Goal: Information Seeking & Learning: Understand process/instructions

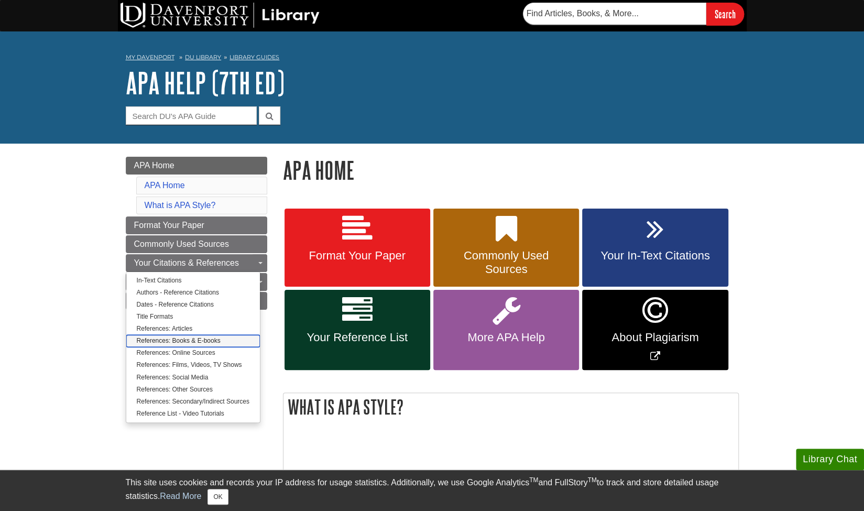
click at [187, 341] on link "References: Books & E-books" at bounding box center [193, 341] width 134 height 12
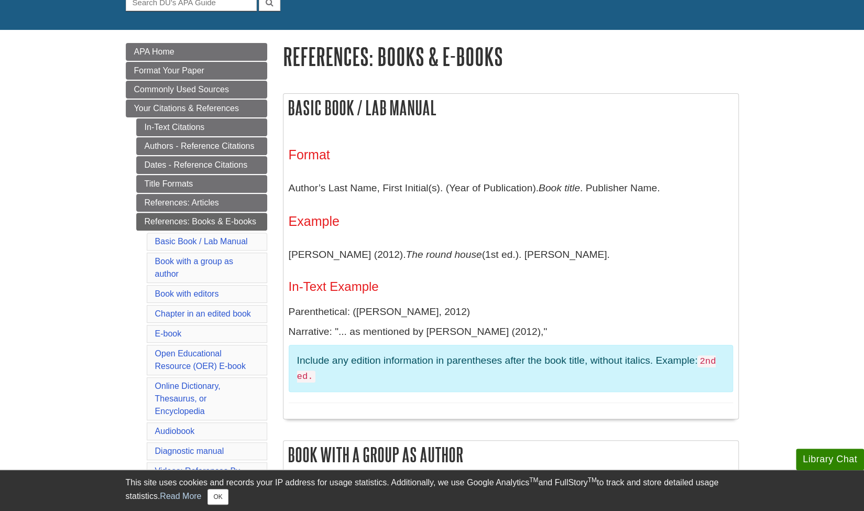
scroll to position [113, 0]
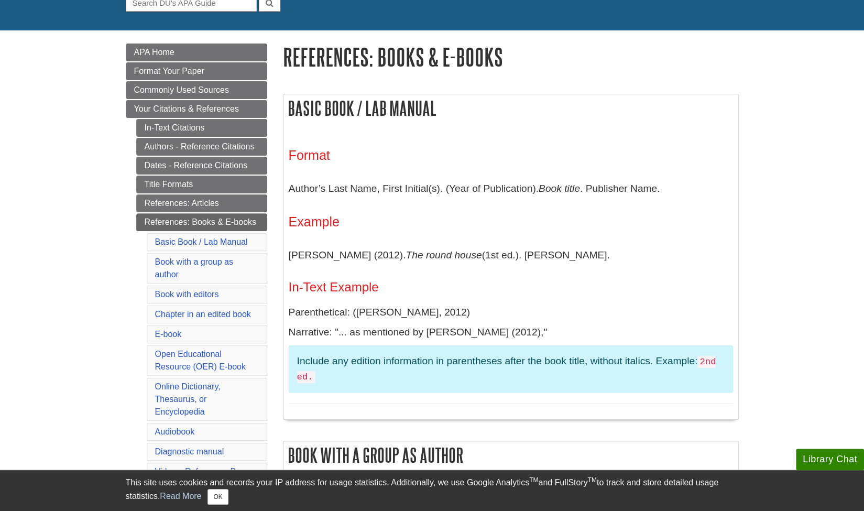
click at [381, 294] on div "Format Author’s Last Name, First Initial(s). (Year of Publication). Book title …" at bounding box center [511, 276] width 444 height 256
click at [170, 330] on link "E-book" at bounding box center [168, 334] width 27 height 9
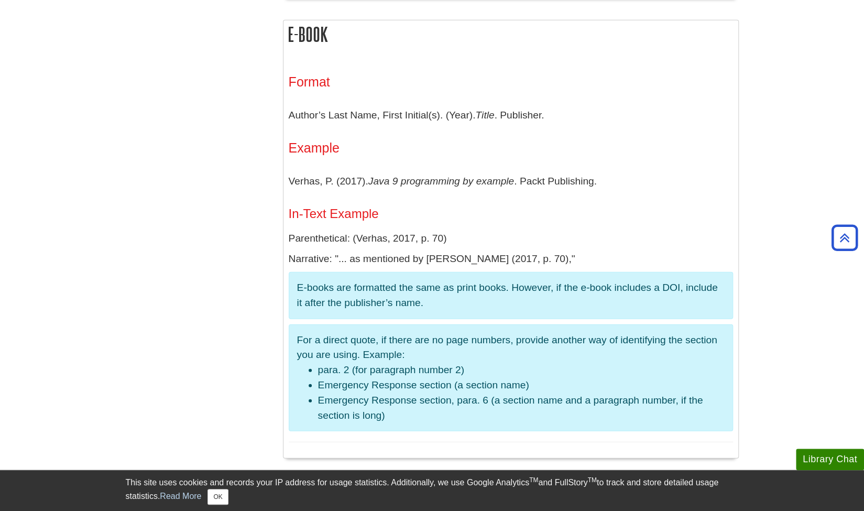
scroll to position [1718, 0]
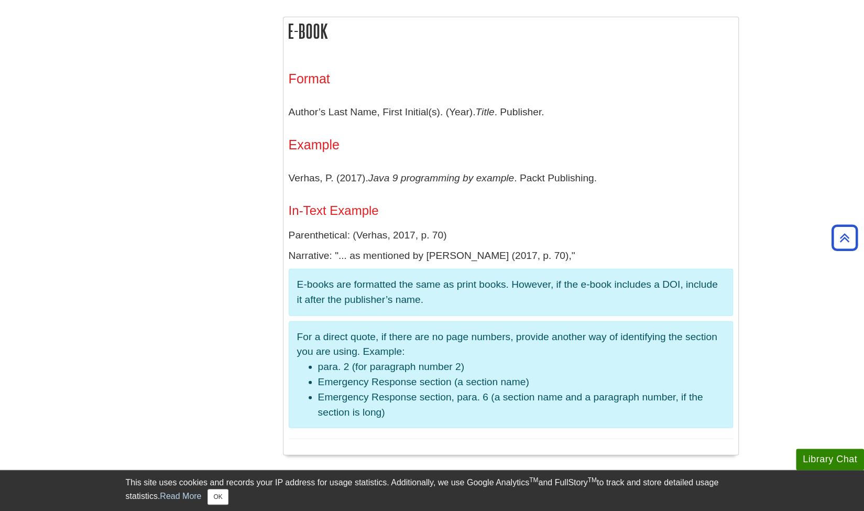
click at [334, 103] on p "Author’s Last Name, First Initial(s). (Year). Title . Publisher." at bounding box center [511, 112] width 444 height 30
click at [388, 101] on p "Author’s Last Name, First Initial(s). (Year). Title . Publisher." at bounding box center [511, 112] width 444 height 30
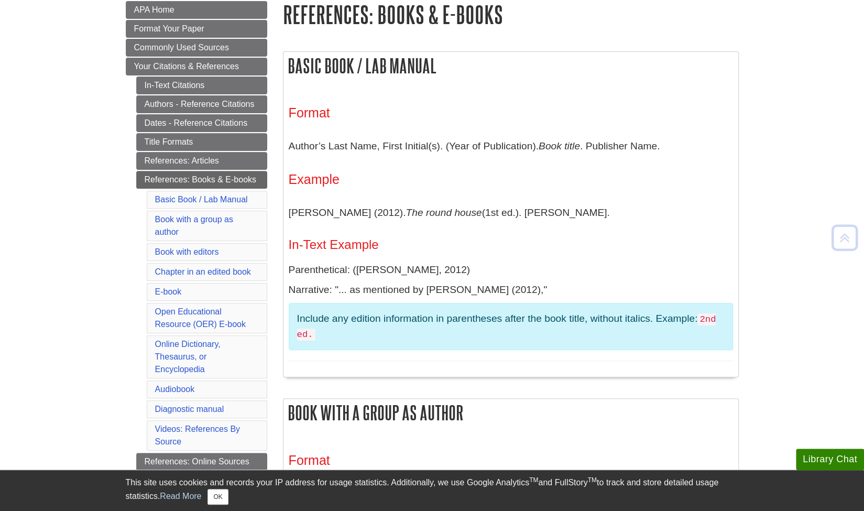
scroll to position [156, 0]
click at [171, 288] on link "E-book" at bounding box center [168, 291] width 27 height 9
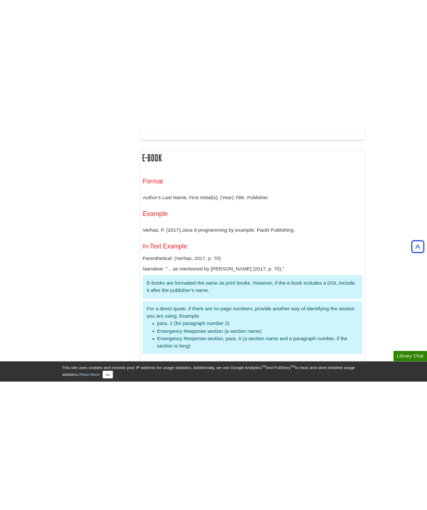
scroll to position [1681, 0]
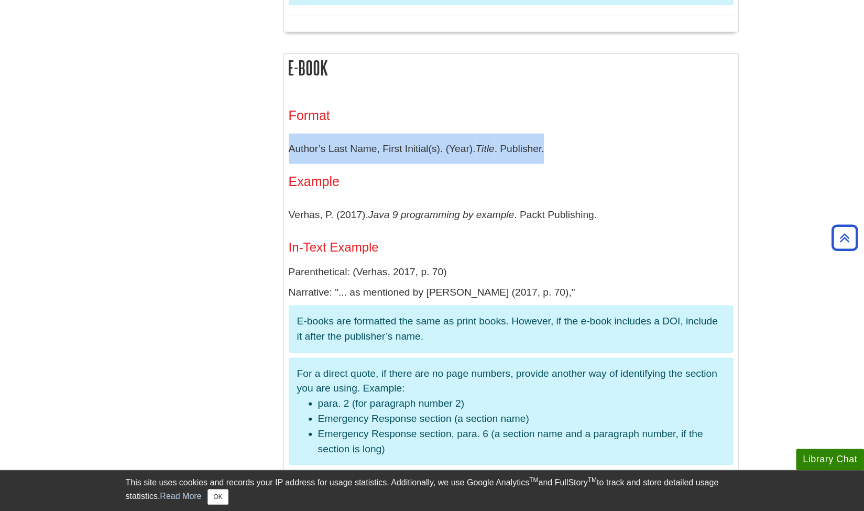
drag, startPoint x: 557, startPoint y: 149, endPoint x: 291, endPoint y: 133, distance: 266.2
click at [291, 134] on p "Author’s Last Name, First Initial(s). (Year). Title . Publisher." at bounding box center [511, 149] width 444 height 30
copy p "Author’s Last Name, First Initial(s). (Year). Title . Publisher."
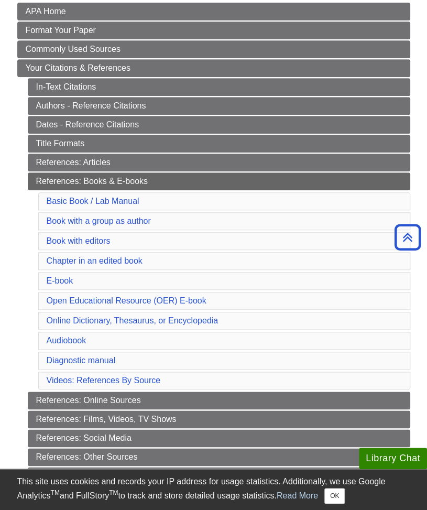
scroll to position [0, 0]
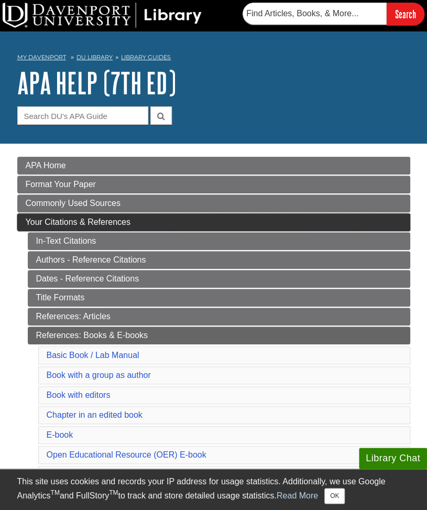
click at [102, 218] on span "Your Citations & References" at bounding box center [78, 222] width 105 height 9
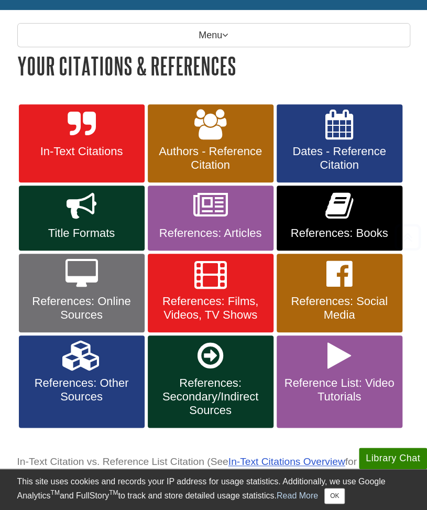
scroll to position [139, 0]
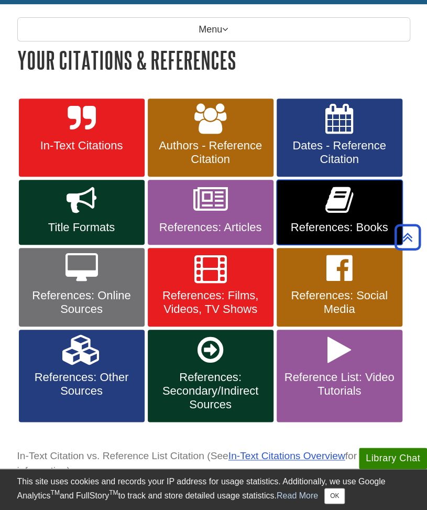
click at [322, 215] on link "References: Books" at bounding box center [340, 212] width 126 height 65
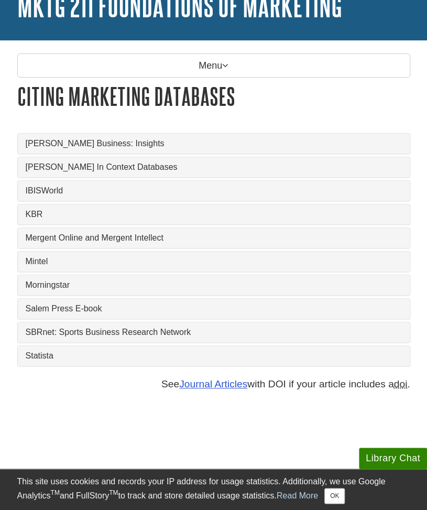
scroll to position [78, 0]
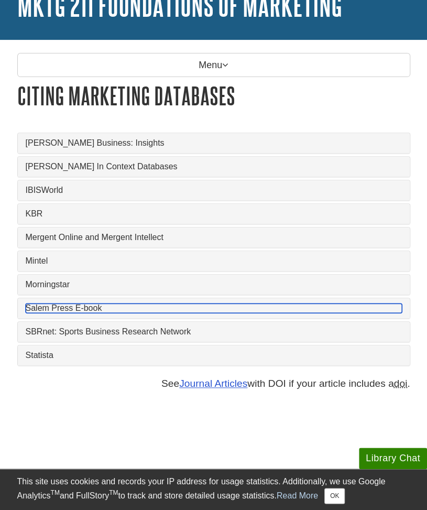
click at [57, 309] on link "Salem Press E-book" at bounding box center [214, 307] width 376 height 9
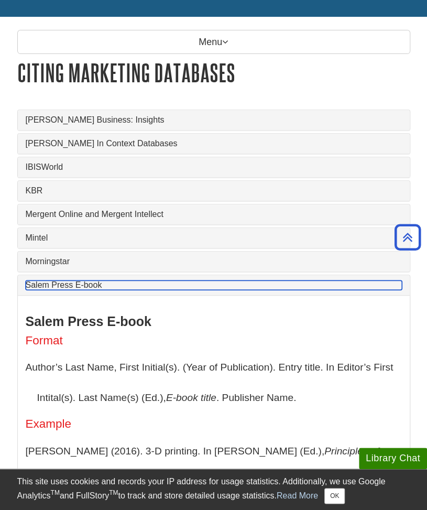
scroll to position [95, 0]
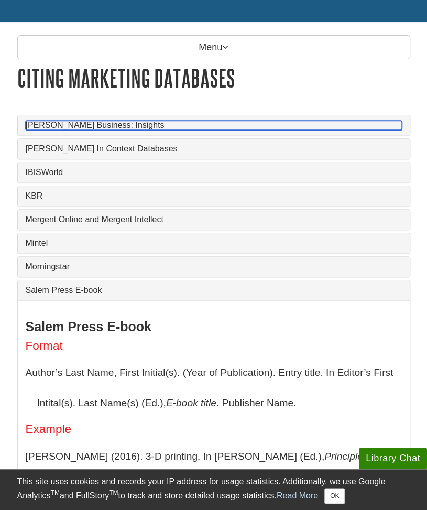
click at [80, 127] on link "[PERSON_NAME] Business: Insights" at bounding box center [214, 125] width 376 height 9
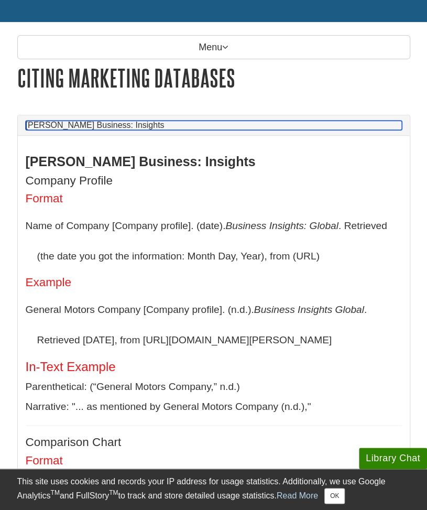
click at [70, 123] on link "[PERSON_NAME] Business: Insights" at bounding box center [214, 125] width 376 height 9
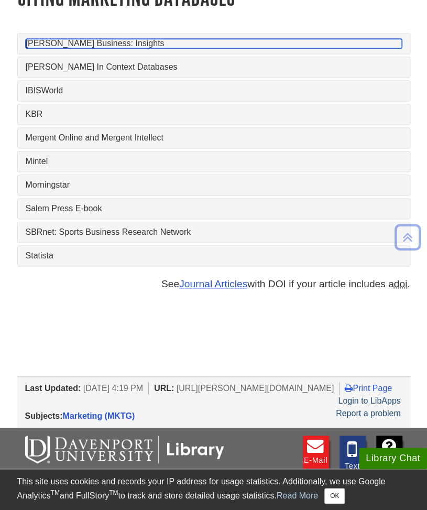
scroll to position [178, 0]
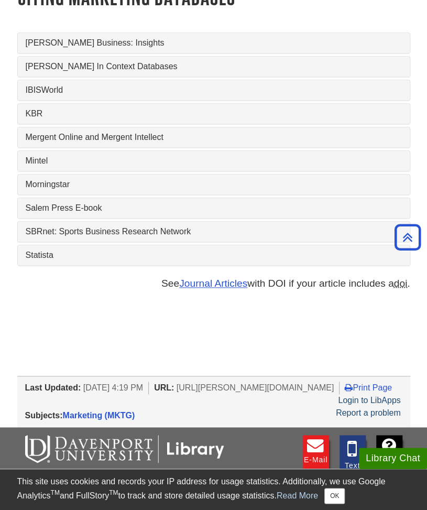
click at [44, 262] on div "Statista" at bounding box center [214, 255] width 392 height 20
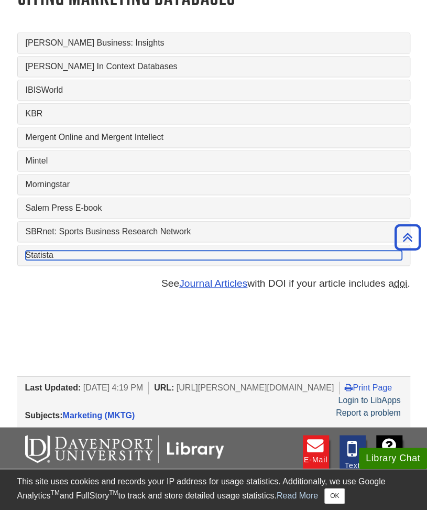
click at [46, 253] on link "Statista" at bounding box center [214, 255] width 376 height 9
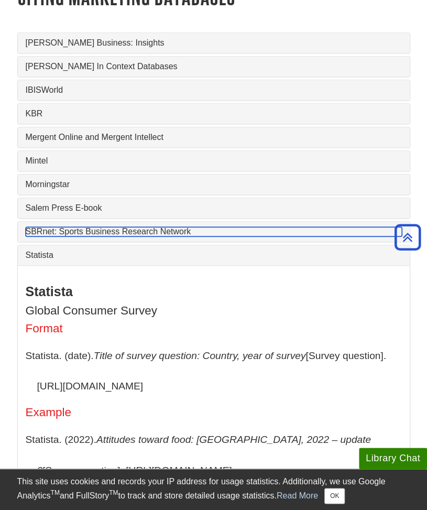
click at [52, 234] on link "SBRnet: Sports Business Research Network" at bounding box center [214, 231] width 376 height 9
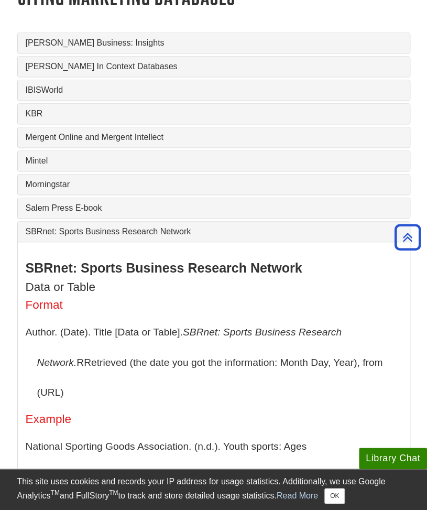
click at [58, 216] on div "Salem Press E-book" at bounding box center [214, 208] width 392 height 20
click at [63, 200] on div "Salem Press E-book" at bounding box center [214, 208] width 392 height 20
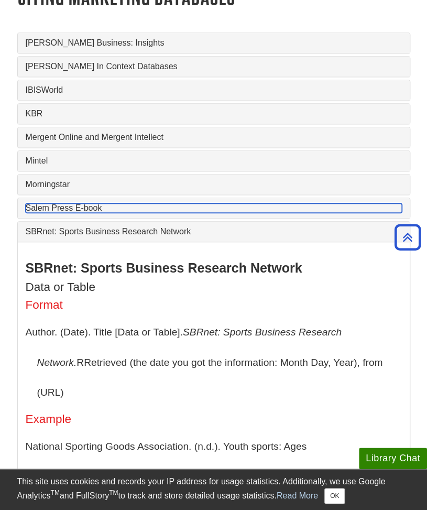
click at [63, 206] on link "Salem Press E-book" at bounding box center [214, 207] width 376 height 9
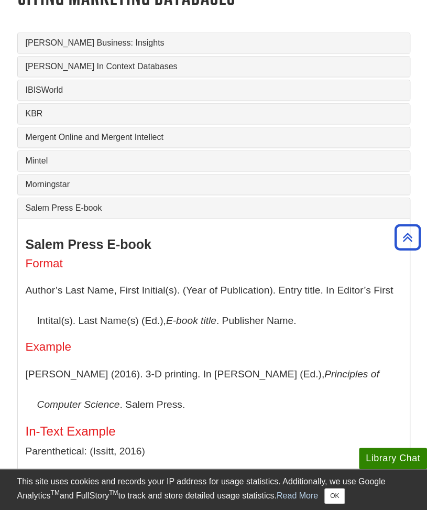
click at [66, 195] on div "Gale Business: Insights Gale Business: Insights Company Profile Format Name of …" at bounding box center [213, 286] width 393 height 508
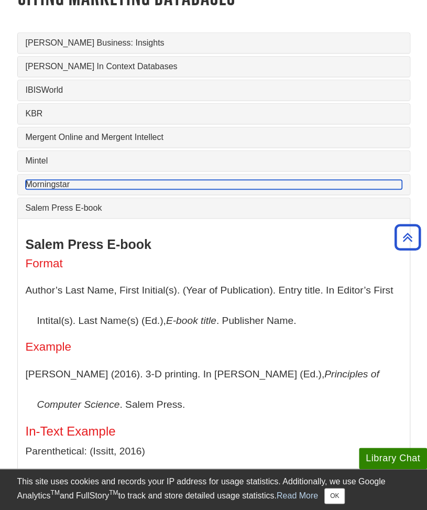
click at [67, 187] on link "Morningstar" at bounding box center [214, 184] width 376 height 9
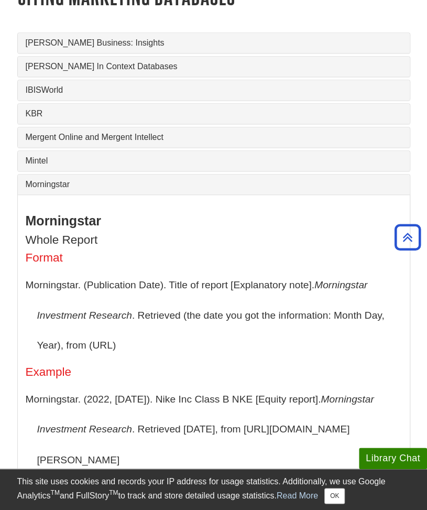
click at [63, 170] on div "Mintel" at bounding box center [214, 161] width 392 height 20
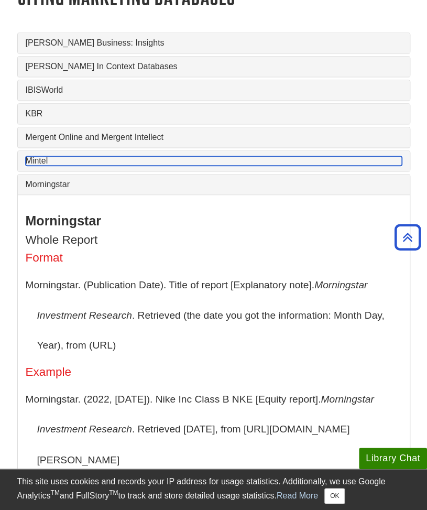
click at [66, 161] on link "Mintel" at bounding box center [214, 160] width 376 height 9
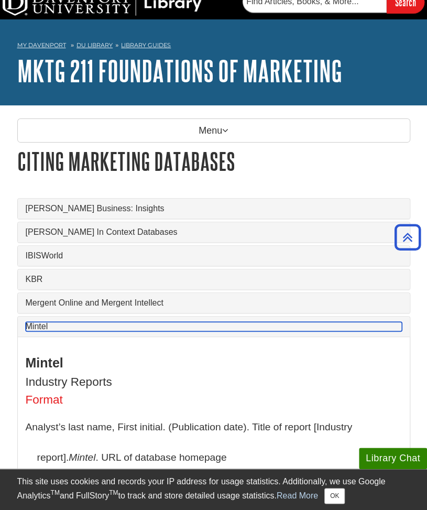
scroll to position [11, 0]
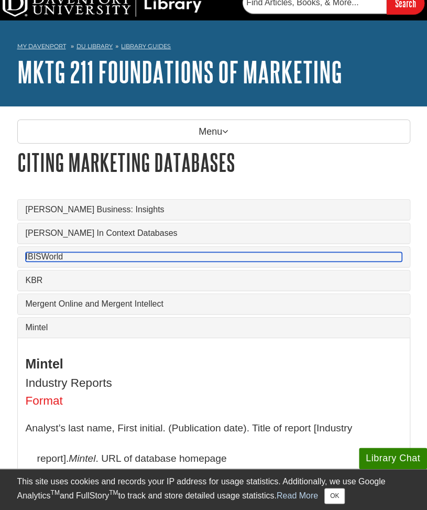
click at [62, 258] on link "IBISWorld" at bounding box center [214, 256] width 376 height 9
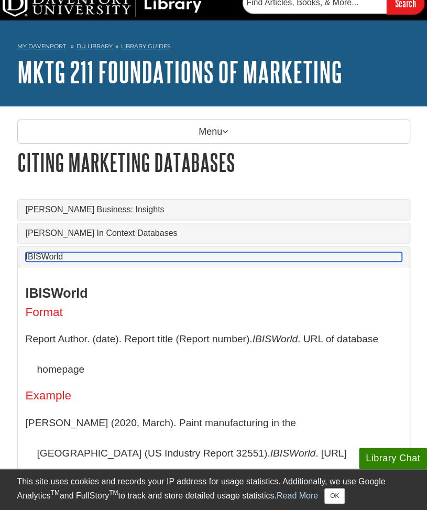
click at [62, 258] on link "IBISWorld" at bounding box center [214, 256] width 376 height 9
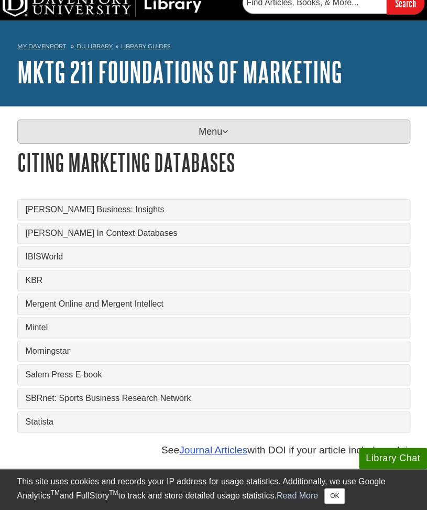
click at [130, 131] on p "Menu" at bounding box center [213, 131] width 393 height 24
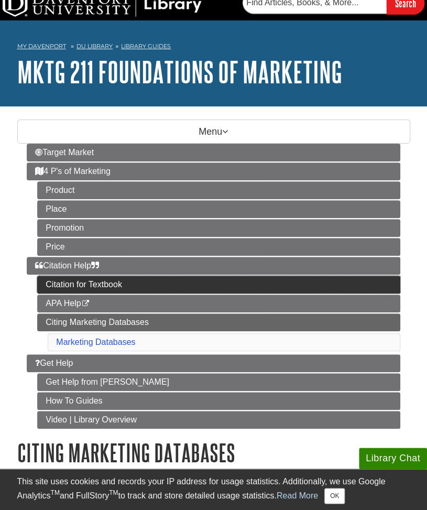
click at [81, 276] on link "Citation for Textbook" at bounding box center [218, 285] width 363 height 18
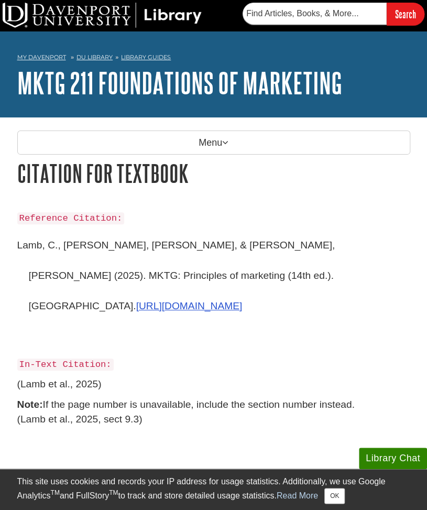
click at [73, 247] on p "Lamb, C., [PERSON_NAME], [PERSON_NAME], & [PERSON_NAME], [PERSON_NAME] (2025). …" at bounding box center [213, 290] width 393 height 121
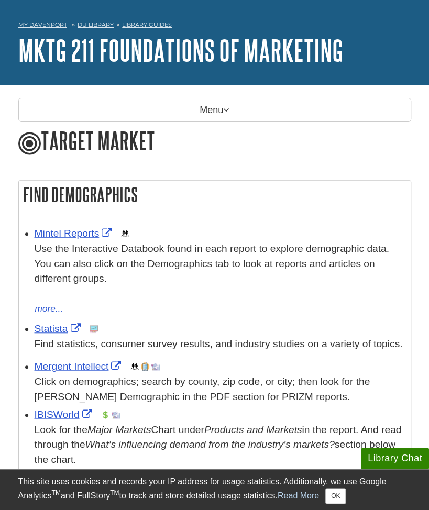
scroll to position [27, 0]
